Goal: Transaction & Acquisition: Purchase product/service

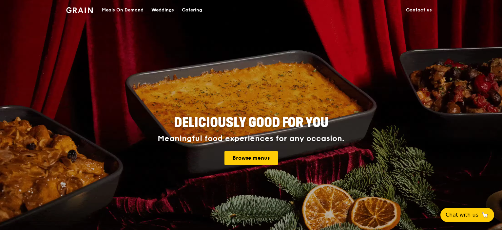
click at [190, 10] on div "Catering" at bounding box center [192, 10] width 20 height 20
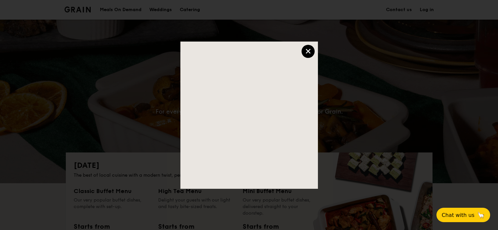
click at [304, 47] on div "×" at bounding box center [308, 51] width 13 height 13
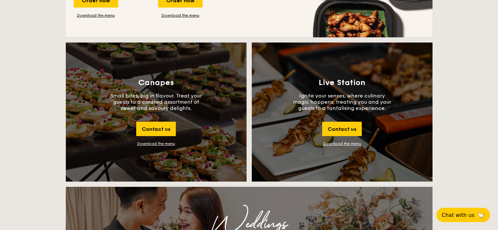
scroll to position [524, 0]
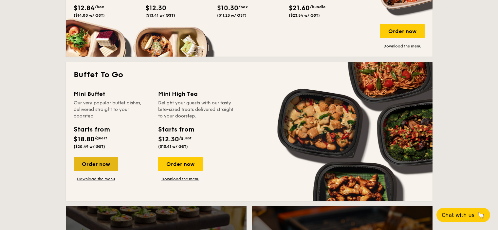
click at [92, 162] on div "Order now" at bounding box center [96, 164] width 45 height 14
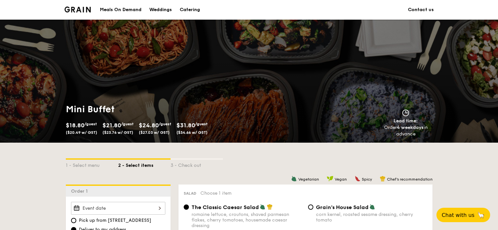
scroll to position [131, 0]
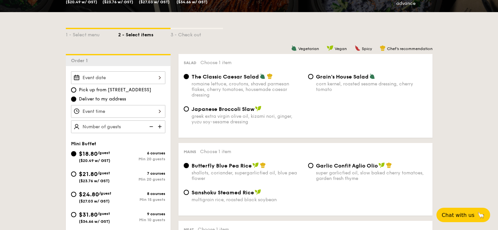
click at [125, 77] on input "Smoked Mesquite Whole Chicken brined in our in-house blend of herbs and spices,…" at bounding box center [118, 77] width 94 height 13
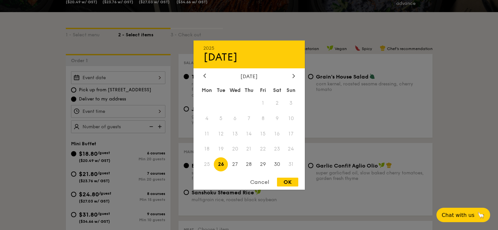
click at [125, 76] on div at bounding box center [249, 115] width 498 height 230
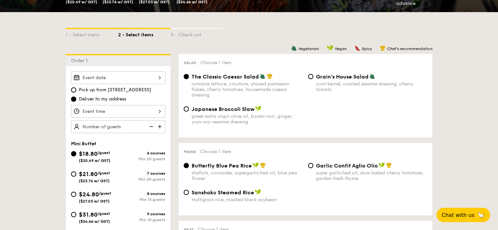
click at [122, 76] on input "Smoked Mesquite Whole Chicken brined in our in-house blend of herbs and spices,…" at bounding box center [118, 77] width 94 height 13
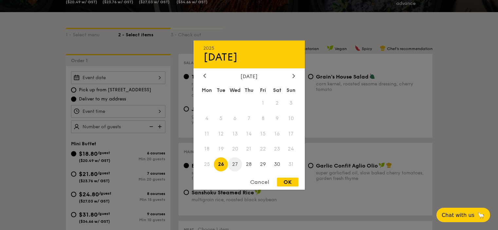
click at [234, 164] on span "27" at bounding box center [235, 164] width 14 height 14
drag, startPoint x: 289, startPoint y: 182, endPoint x: 295, endPoint y: 182, distance: 5.9
click at [295, 181] on div "OK" at bounding box center [287, 182] width 21 height 9
type input "[DATE]"
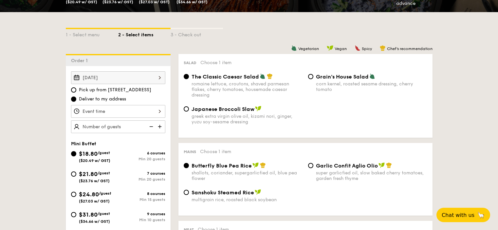
click at [157, 110] on input "Smoked Mesquite Whole Chicken brined in our in-house blend of herbs and spices,…" at bounding box center [118, 111] width 94 height 13
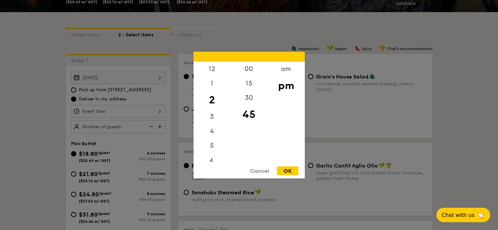
click at [211, 165] on div "6" at bounding box center [212, 162] width 37 height 19
click at [248, 69] on div "00" at bounding box center [249, 71] width 37 height 19
click at [289, 173] on div "OK" at bounding box center [287, 170] width 21 height 9
type input "6:00PM"
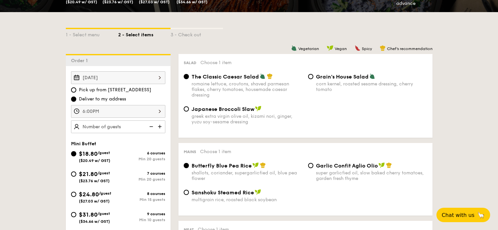
scroll to position [196, 0]
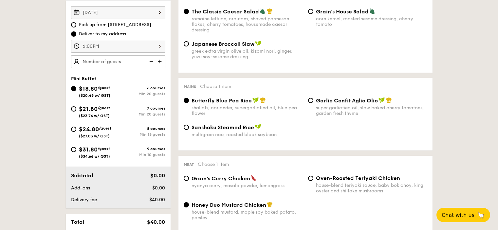
click at [79, 108] on span "$21.80" at bounding box center [88, 108] width 19 height 7
click at [76, 108] on input "$21.80 /guest ($23.76 w/ GST) 7 courses Min 20 guests" at bounding box center [73, 108] width 5 height 5
radio input "true"
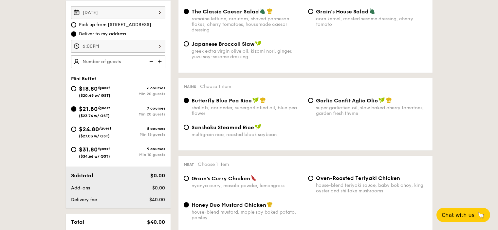
radio input "false"
radio input "true"
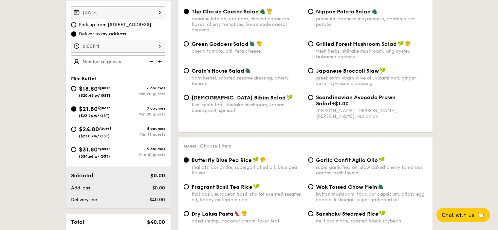
click at [133, 64] on input "text" at bounding box center [118, 61] width 94 height 13
type input "30 guests"
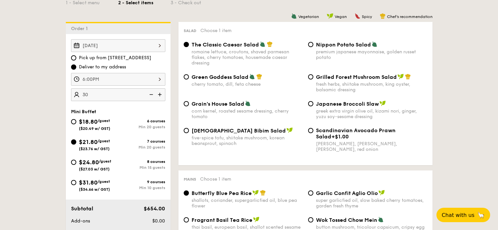
click at [316, 42] on span "Nippon Potato Salad" at bounding box center [343, 45] width 55 height 6
click at [308, 42] on input "Nippon Potato Salad premium japanese mayonnaise, golden russet potato" at bounding box center [310, 44] width 5 height 5
radio input "true"
click at [308, 42] on input "Nippon Potato Salad premium japanese mayonnaise, golden russet potato" at bounding box center [310, 44] width 5 height 5
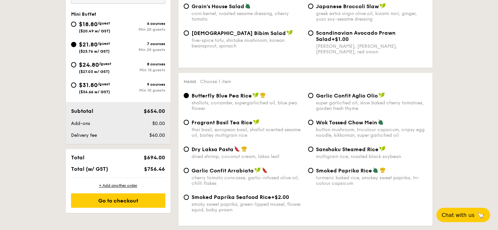
scroll to position [293, 0]
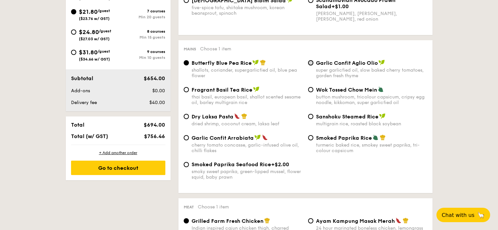
click at [310, 64] on input "Garlic Confit Aglio Olio super garlicfied oil, slow baked cherry tomatoes, gard…" at bounding box center [310, 62] width 5 height 5
radio input "true"
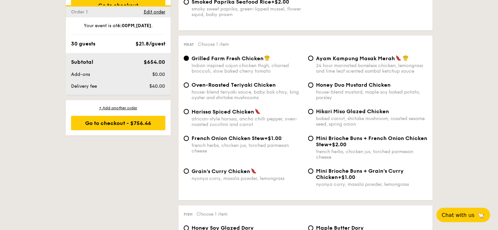
scroll to position [489, 0]
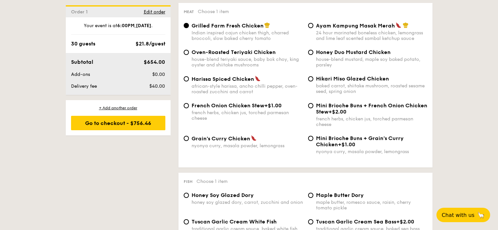
click at [314, 54] on div "Honey Duo Mustard Chicken house-blend mustard, maple soy baked potato, parsley" at bounding box center [367, 58] width 124 height 19
click at [310, 52] on input "Honey Duo Mustard Chicken house-blend mustard, maple soy baked potato, parsley" at bounding box center [310, 52] width 5 height 5
radio input "true"
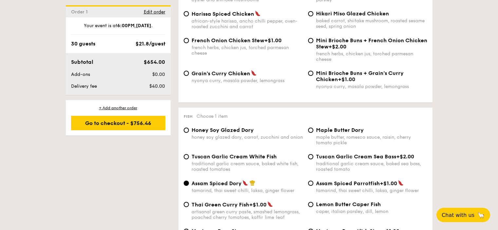
scroll to position [619, 0]
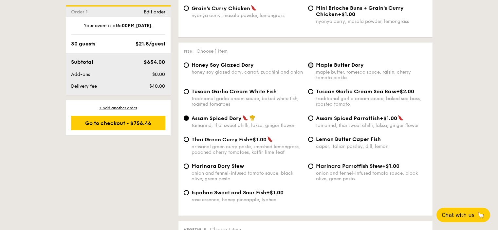
click at [310, 65] on input "Maple Butter Dory maple butter, romesco sauce, raisin, cherry tomato pickle" at bounding box center [310, 65] width 5 height 5
radio input "true"
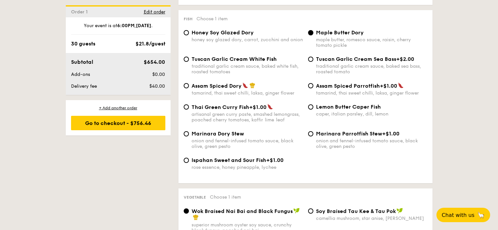
scroll to position [684, 0]
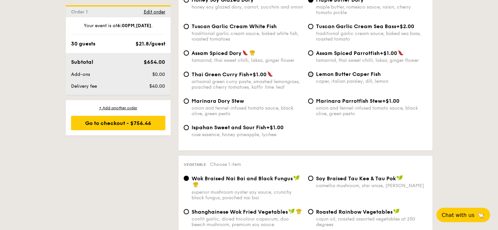
click at [310, 76] on input "Lemon Butter Caper Fish caper, italian parsley, dill, lemon" at bounding box center [310, 74] width 5 height 5
radio input "true"
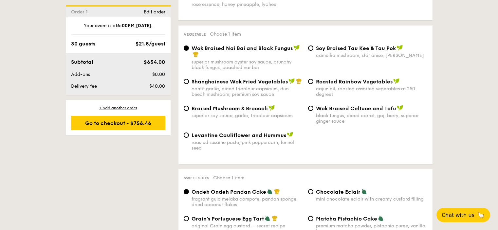
scroll to position [847, 0]
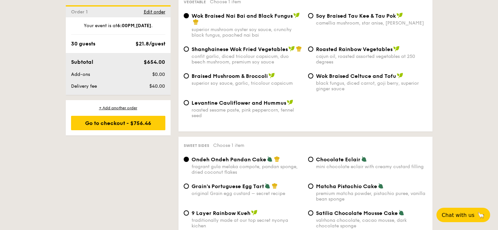
click at [190, 103] on div "Levantine Cauliflower and Hummus roasted sesame paste, pink peppercorn, fennel …" at bounding box center [243, 109] width 124 height 19
drag, startPoint x: 190, startPoint y: 102, endPoint x: 186, endPoint y: 103, distance: 3.7
click at [186, 103] on input "Levantine Cauliflower and Hummus roasted sesame paste, pink peppercorn, fennel …" at bounding box center [186, 102] width 5 height 5
radio input "true"
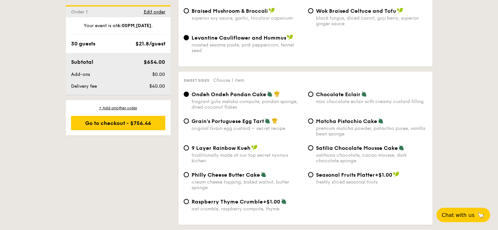
scroll to position [977, 0]
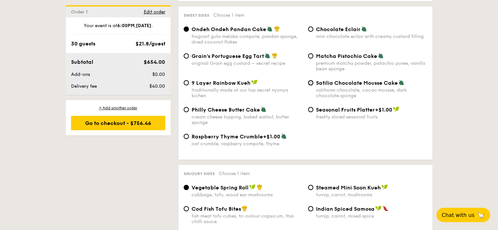
click at [310, 81] on input "Satilia Chocolate Mousse Cake valrhona chocolate, cacao mousse, dark chocolate …" at bounding box center [310, 82] width 5 height 5
radio input "true"
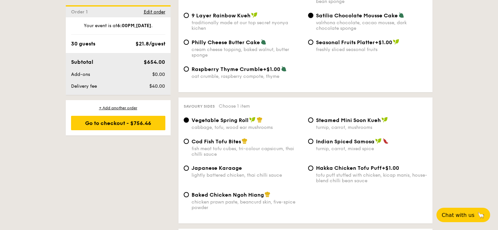
scroll to position [1107, 0]
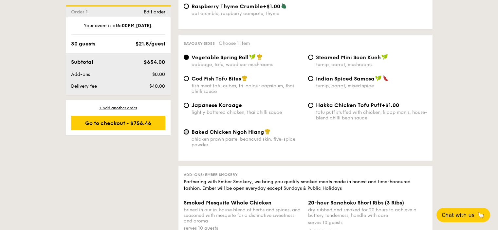
click at [186, 134] on input "Baked Chicken Ngoh Hiang chicken prawn paste, beancurd skin, five-spice powder" at bounding box center [186, 131] width 5 height 5
radio input "true"
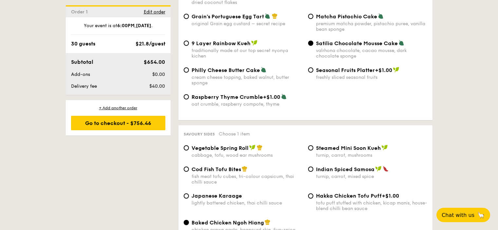
scroll to position [0, 0]
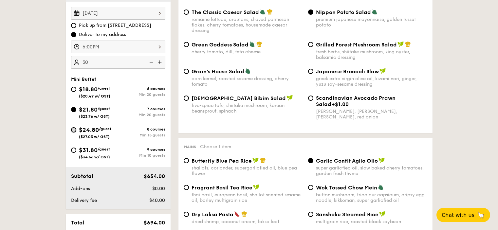
click at [73, 131] on input "$24.80 /guest ($27.03 w/ GST) 8 courses Min 15 guests" at bounding box center [73, 129] width 5 height 5
radio input "true"
radio input "false"
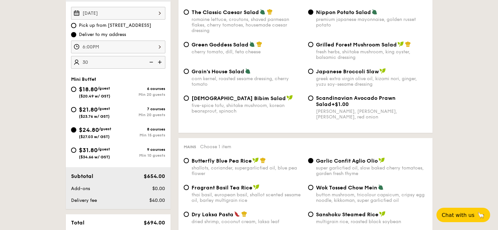
radio input "true"
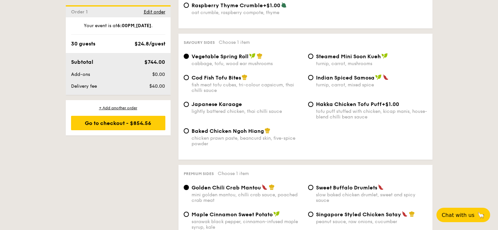
scroll to position [1107, 0]
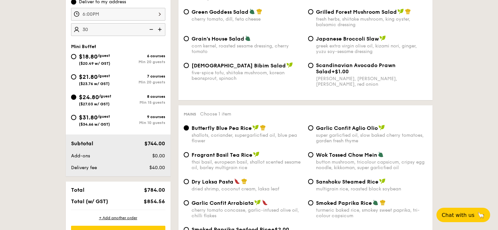
click at [85, 78] on span "$21.80" at bounding box center [88, 76] width 19 height 7
click at [76, 78] on input "$21.80 /guest ($23.76 w/ GST) 7 courses Min 20 guests" at bounding box center [73, 76] width 5 height 5
radio input "true"
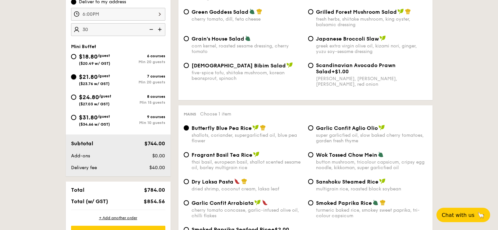
radio input "true"
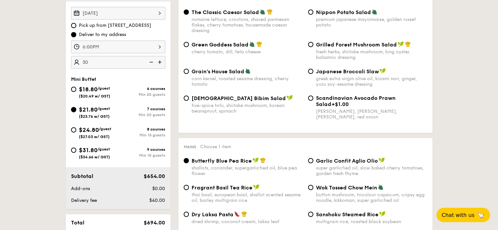
scroll to position [163, 0]
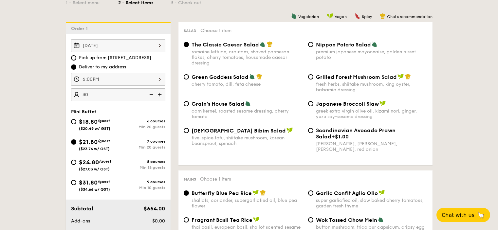
click at [314, 44] on div "Nippon Potato Salad premium japanese mayonnaise, golden russet potato" at bounding box center [367, 50] width 124 height 19
click at [310, 46] on input "Nippon Potato Salad premium japanese mayonnaise, golden russet potato" at bounding box center [310, 44] width 5 height 5
radio input "true"
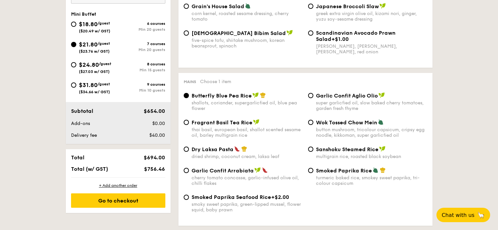
click at [304, 95] on div "Butterfly Blue Pea Rice shallots, coriander, supergarlicfied oil, blue pea flow…" at bounding box center [243, 101] width 124 height 19
click at [309, 95] on input "Garlic Confit Aglio Olio super garlicfied oil, slow baked cherry tomatoes, gard…" at bounding box center [310, 95] width 5 height 5
radio input "true"
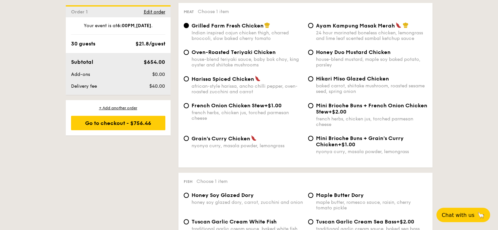
scroll to position [651, 0]
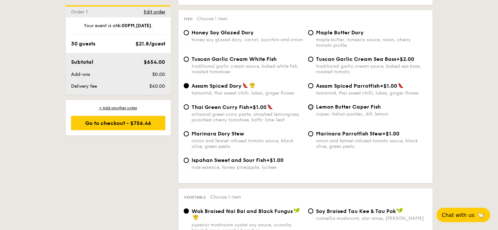
click at [308, 108] on input "Lemon Butter Caper Fish caper, italian parsley, dill, lemon" at bounding box center [310, 106] width 5 height 5
radio input "true"
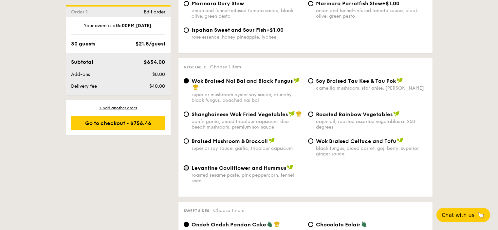
click at [187, 168] on input "Levantine Cauliflower and Hummus roasted sesame paste, pink peppercorn, fennel …" at bounding box center [186, 167] width 5 height 5
radio input "true"
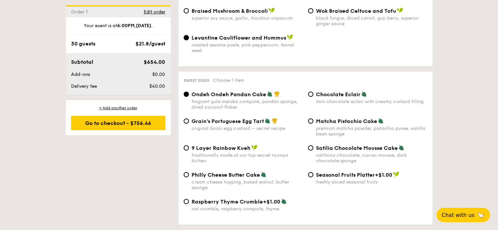
scroll to position [945, 0]
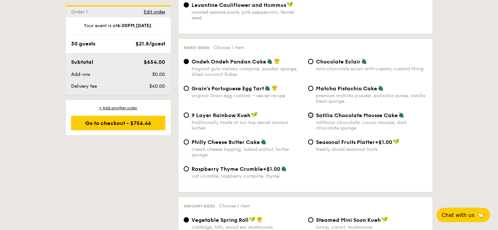
click at [310, 115] on input "Satilia Chocolate Mousse Cake valrhona chocolate, cacao mousse, dark chocolate …" at bounding box center [310, 115] width 5 height 5
radio input "true"
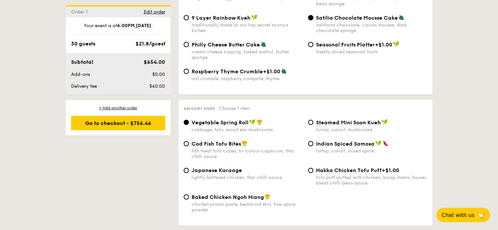
scroll to position [1075, 0]
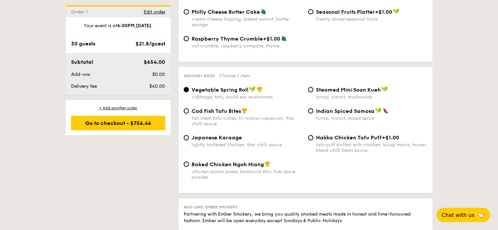
click at [236, 165] on span "Baked Chicken Ngoh Hiang" at bounding box center [228, 164] width 72 height 6
click at [189, 165] on input "Baked Chicken Ngoh Hiang chicken prawn paste, beancurd skin, five-spice powder" at bounding box center [186, 164] width 5 height 5
radio input "true"
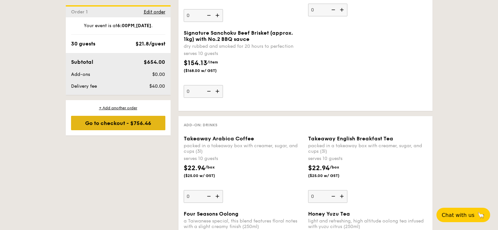
scroll to position [1163, 0]
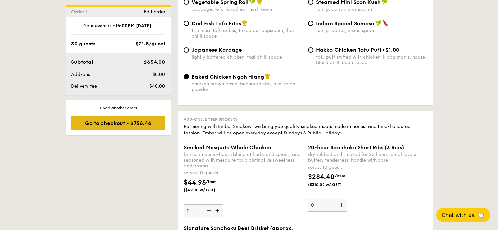
drag, startPoint x: 114, startPoint y: 116, endPoint x: 117, endPoint y: 120, distance: 5.2
click at [116, 119] on div "Go to checkout - $756.46" at bounding box center [118, 123] width 94 height 14
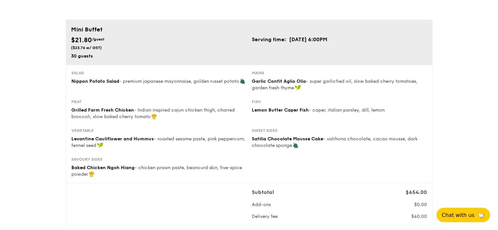
scroll to position [65, 0]
